Goal: Information Seeking & Learning: Check status

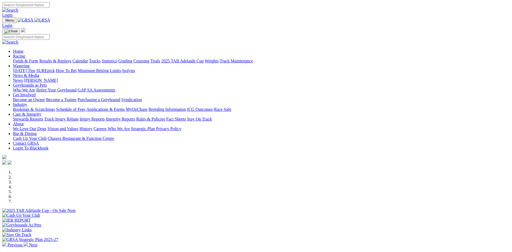
click at [219, 59] on link "Weights" at bounding box center [212, 61] width 14 height 5
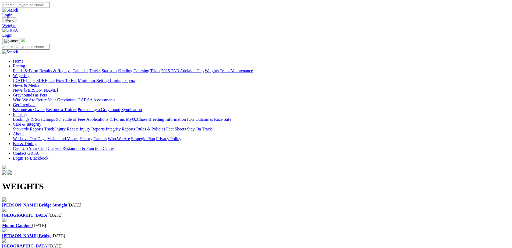
click at [44, 202] on div "Murray Bridge Straight 26 Aug 2025" at bounding box center [256, 204] width 508 height 5
